Goal: Information Seeking & Learning: Compare options

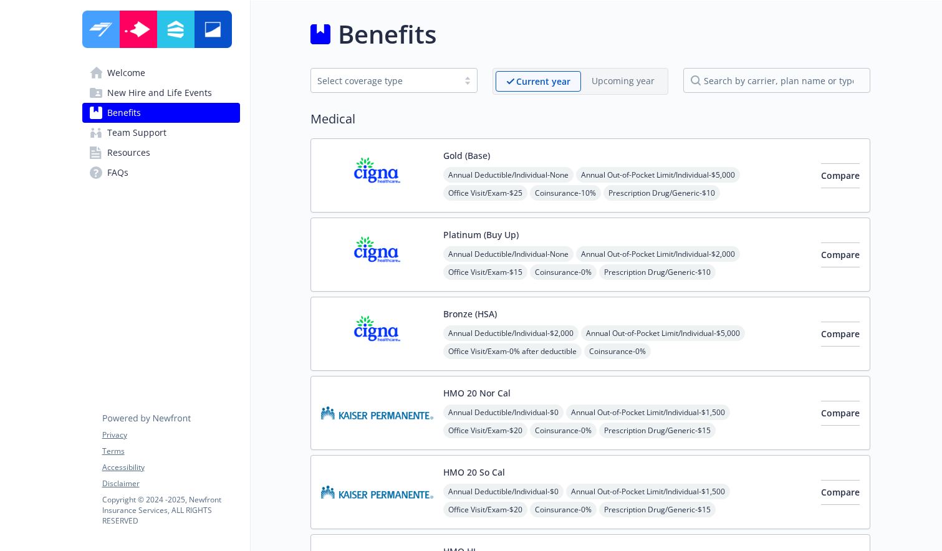
scroll to position [500, 0]
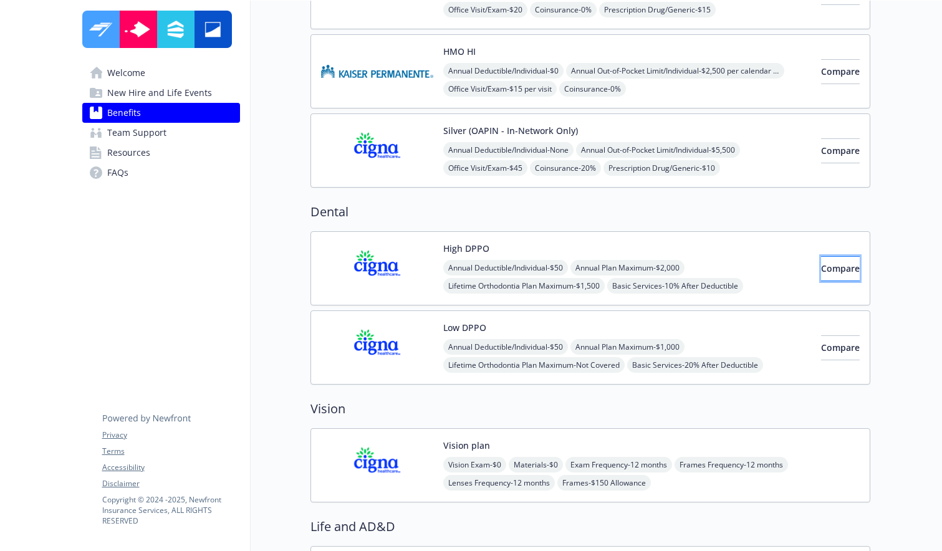
click at [821, 267] on span "Compare" at bounding box center [840, 268] width 39 height 12
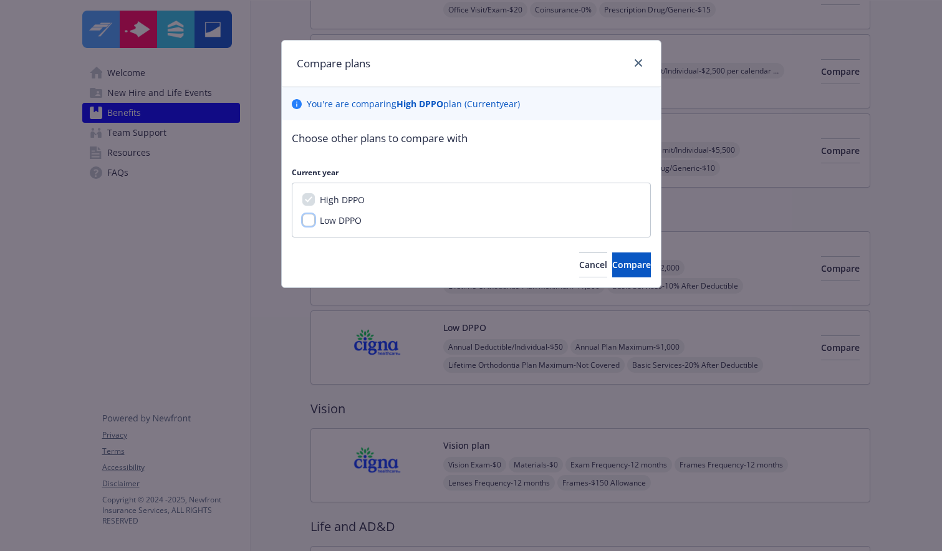
drag, startPoint x: 310, startPoint y: 223, endPoint x: 333, endPoint y: 228, distance: 23.7
click at [310, 223] on input "Low DPPO" at bounding box center [308, 220] width 12 height 12
checkbox input "true"
click at [612, 261] on span "Compare" at bounding box center [631, 265] width 39 height 12
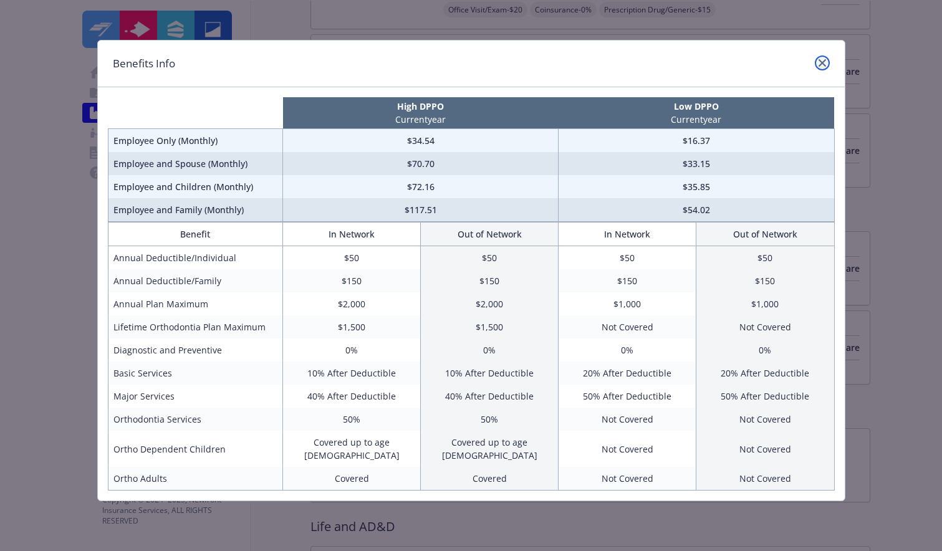
click at [823, 62] on icon "close" at bounding box center [821, 62] width 7 height 7
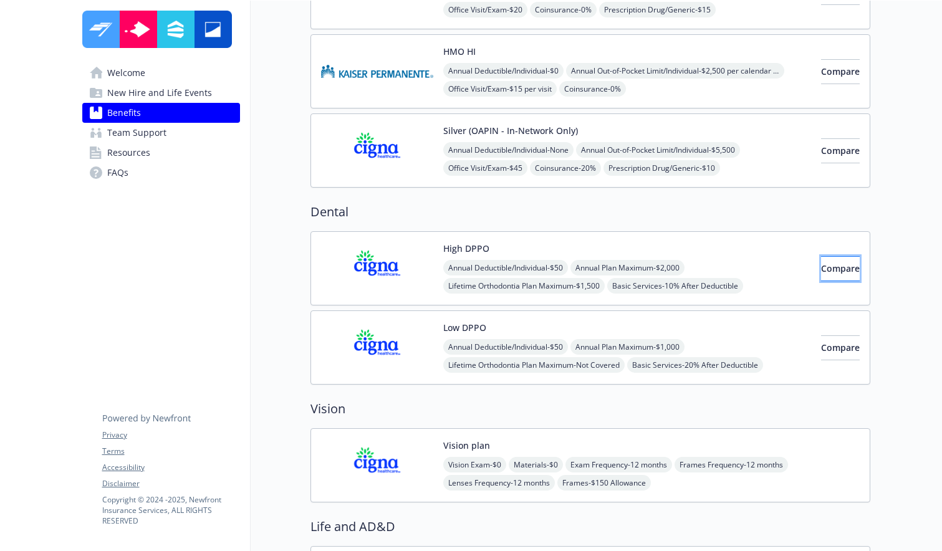
click at [831, 274] on button "Compare" at bounding box center [840, 268] width 39 height 25
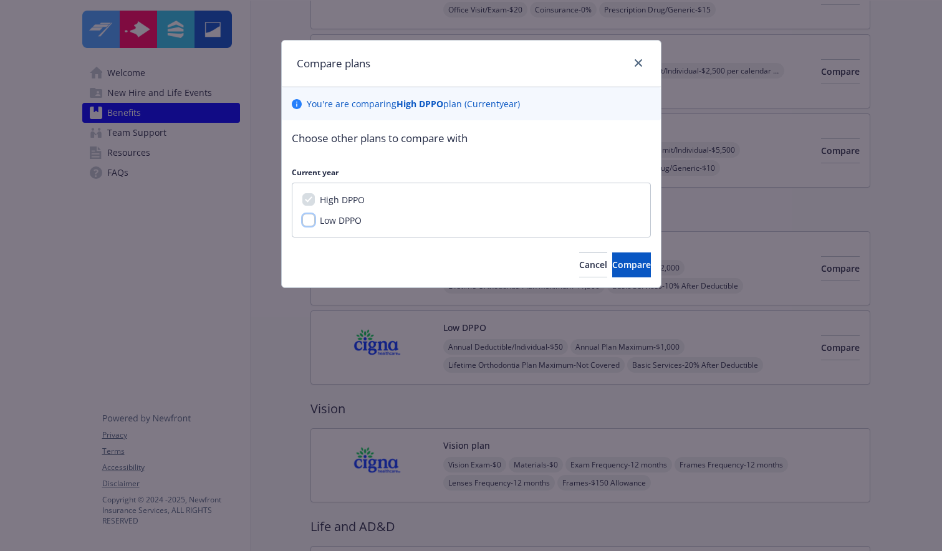
click at [305, 220] on input "Low DPPO" at bounding box center [308, 220] width 12 height 12
checkbox input "true"
click at [612, 274] on button "Compare" at bounding box center [631, 264] width 39 height 25
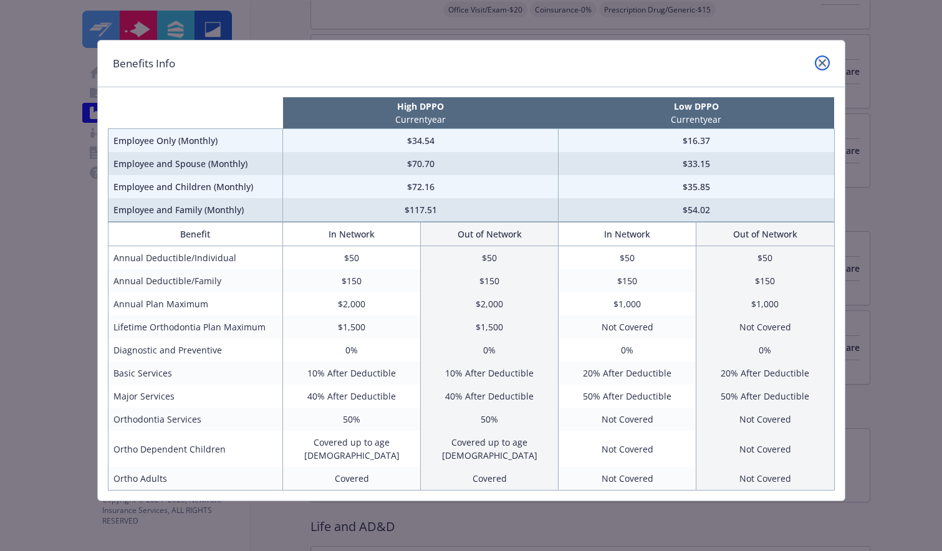
click at [823, 60] on icon "close" at bounding box center [821, 62] width 7 height 7
